Goal: Information Seeking & Learning: Learn about a topic

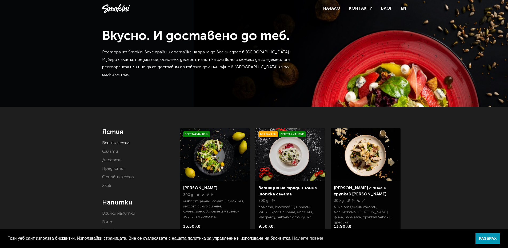
click at [217, 170] on img at bounding box center [215, 154] width 70 height 53
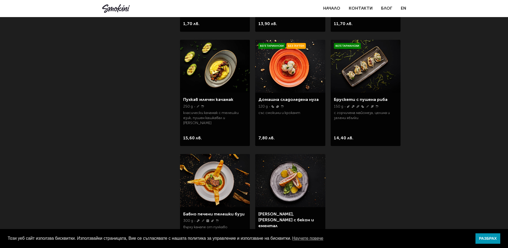
scroll to position [826, 0]
